Goal: Navigation & Orientation: Find specific page/section

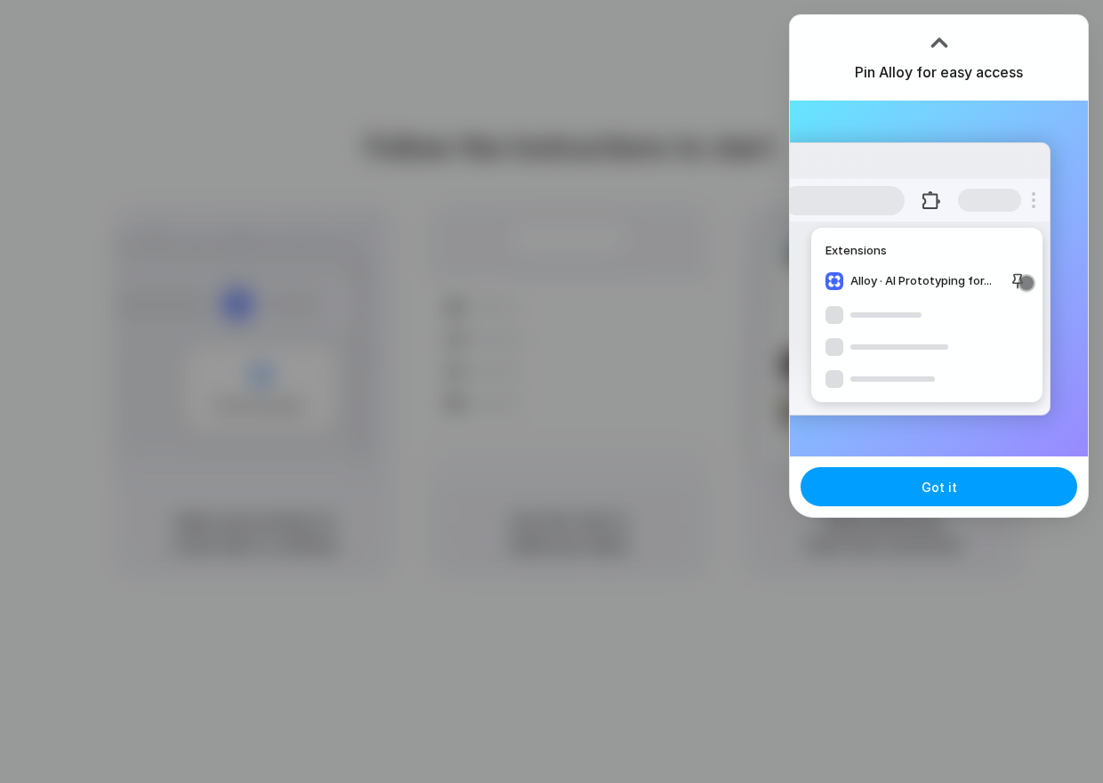
click at [920, 483] on button "Got it" at bounding box center [938, 486] width 277 height 39
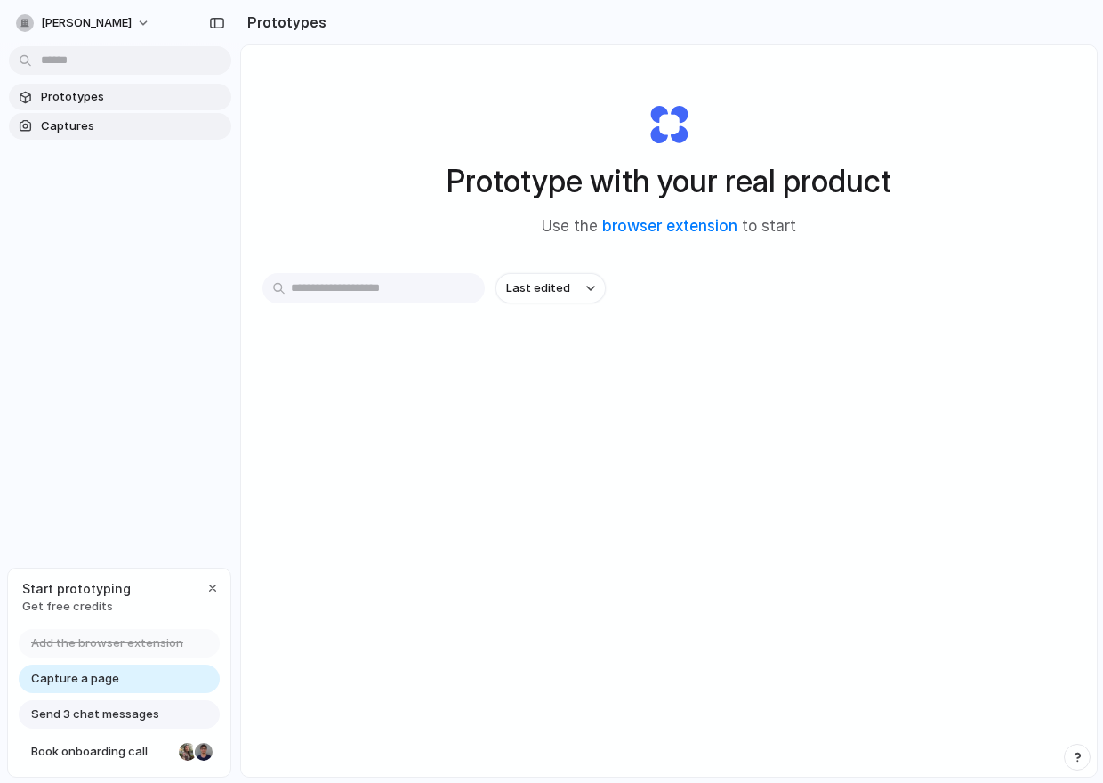
click at [97, 131] on span "Captures" at bounding box center [132, 126] width 183 height 18
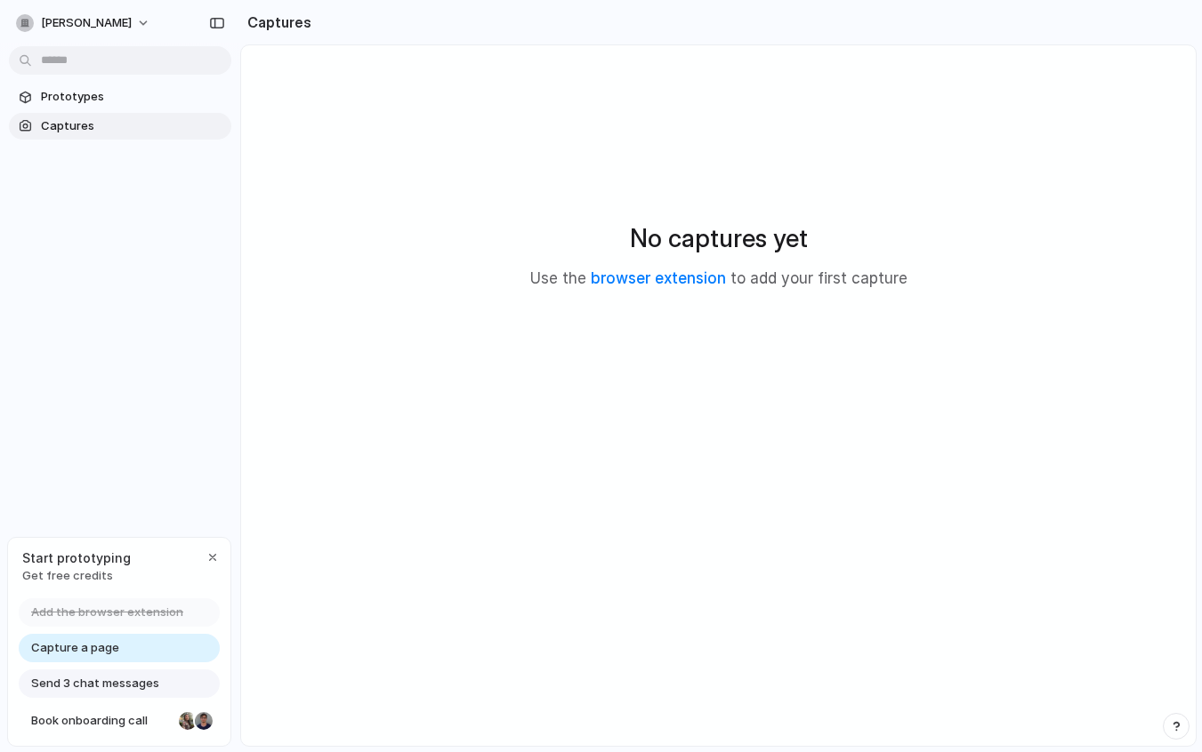
click at [1042, 103] on div "No captures yet Use the browser extension to add your first capture" at bounding box center [718, 255] width 912 height 376
click at [109, 20] on span "[PERSON_NAME]" at bounding box center [86, 23] width 91 height 18
click at [39, 389] on div "Settings Invite members Change theme Sign out" at bounding box center [601, 376] width 1202 height 752
click at [207, 559] on div "button" at bounding box center [212, 558] width 14 height 14
